Goal: Complete application form

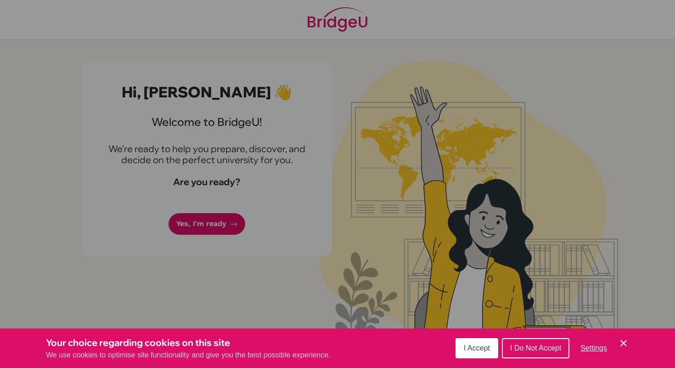
click at [313, 235] on div "Cookie Preferences" at bounding box center [337, 184] width 675 height 368
click at [226, 225] on div "Cookie Preferences" at bounding box center [337, 184] width 675 height 368
click at [473, 350] on span "I Accept" at bounding box center [477, 348] width 26 height 8
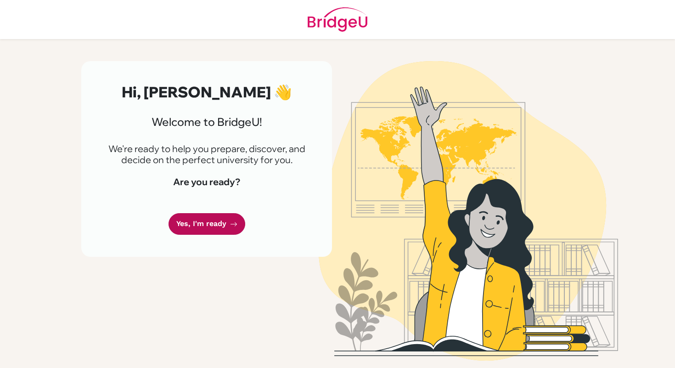
click at [201, 224] on link "Yes, I'm ready" at bounding box center [207, 224] width 77 height 22
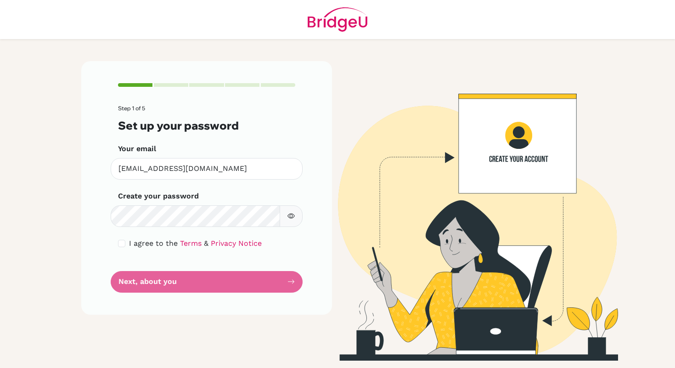
click at [117, 259] on div "Step 1 of 5 Set up your password Your email [EMAIL_ADDRESS][DOMAIN_NAME] Invali…" at bounding box center [206, 187] width 251 height 253
click at [121, 244] on input "checkbox" at bounding box center [121, 243] width 7 height 7
checkbox input "true"
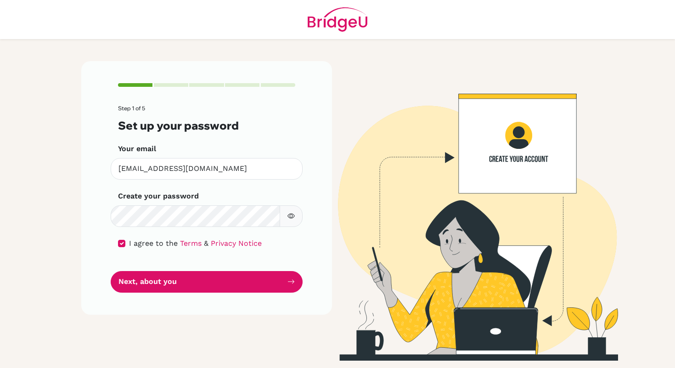
click at [290, 224] on button "button" at bounding box center [291, 216] width 23 height 22
click at [290, 221] on button "button" at bounding box center [291, 216] width 23 height 22
click at [447, 87] on img at bounding box center [469, 210] width 524 height 299
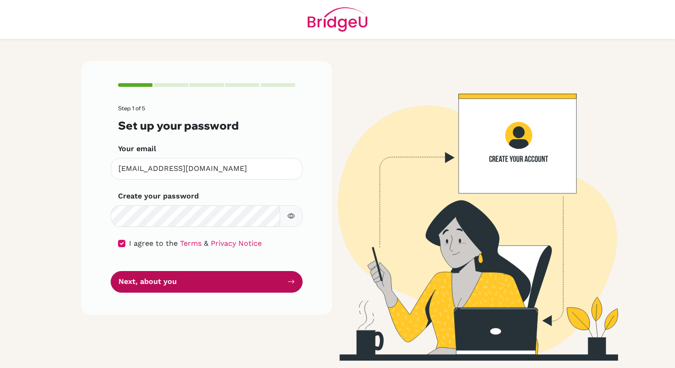
click at [168, 284] on button "Next, about you" at bounding box center [207, 282] width 192 height 22
